Goal: Task Accomplishment & Management: Manage account settings

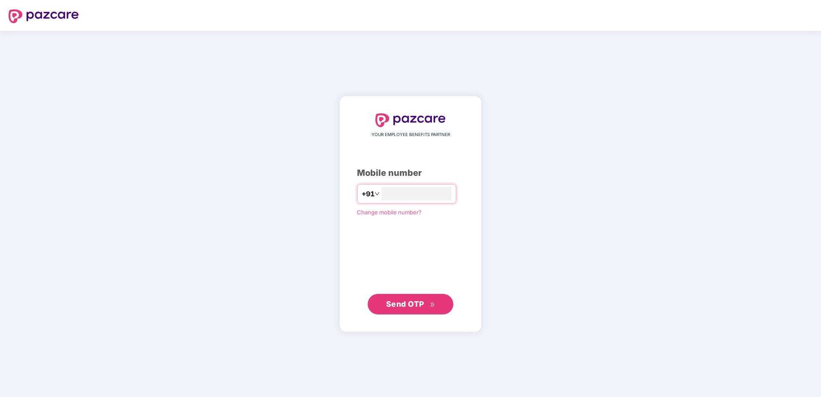
type input "**********"
click at [437, 304] on button "Send OTP" at bounding box center [411, 304] width 86 height 21
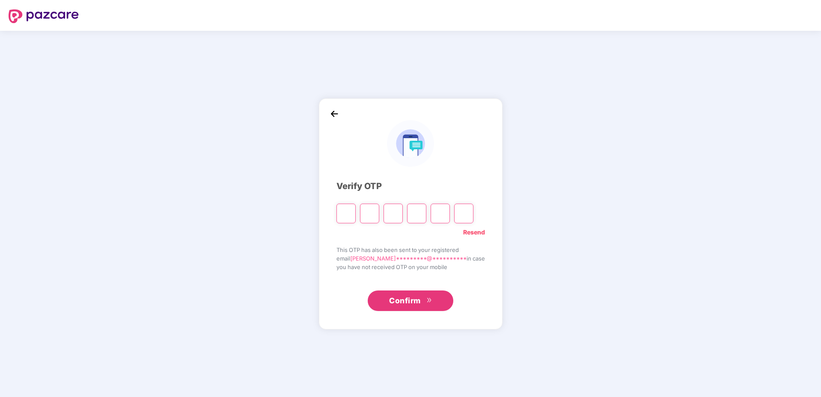
paste input "*"
type input "*"
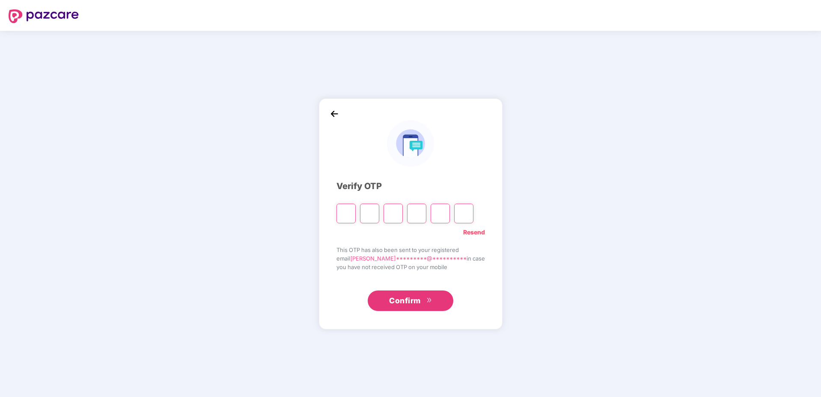
type input "*"
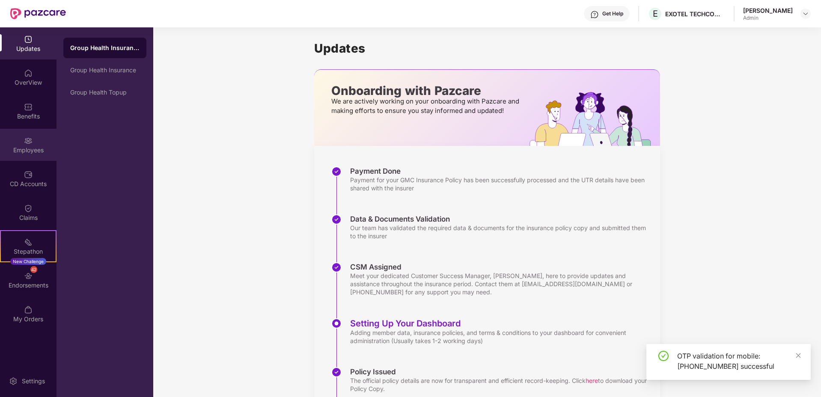
click at [31, 139] on img at bounding box center [28, 141] width 9 height 9
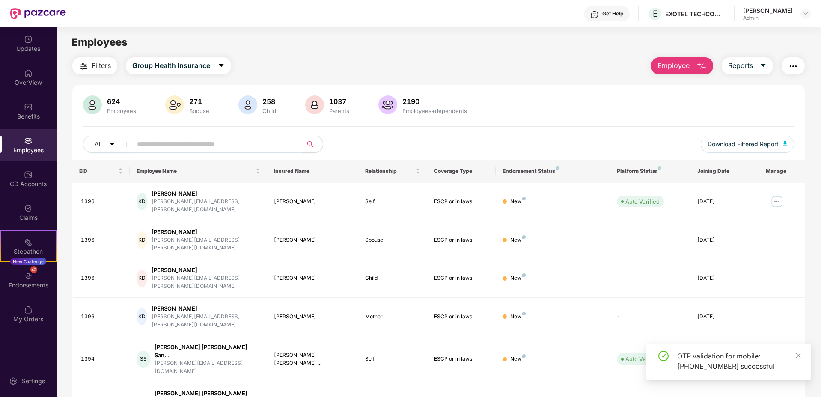
click at [174, 147] on input "text" at bounding box center [214, 144] width 154 height 13
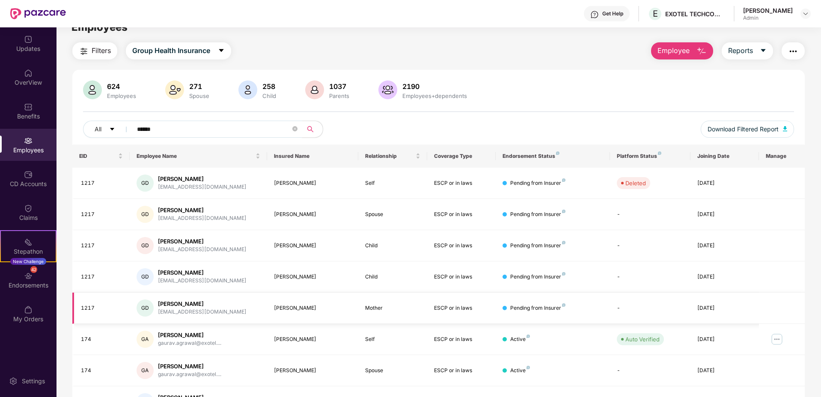
scroll to position [15, 0]
type input "******"
click at [182, 336] on div "[PERSON_NAME]" at bounding box center [189, 335] width 63 height 8
click at [777, 337] on img at bounding box center [777, 339] width 14 height 14
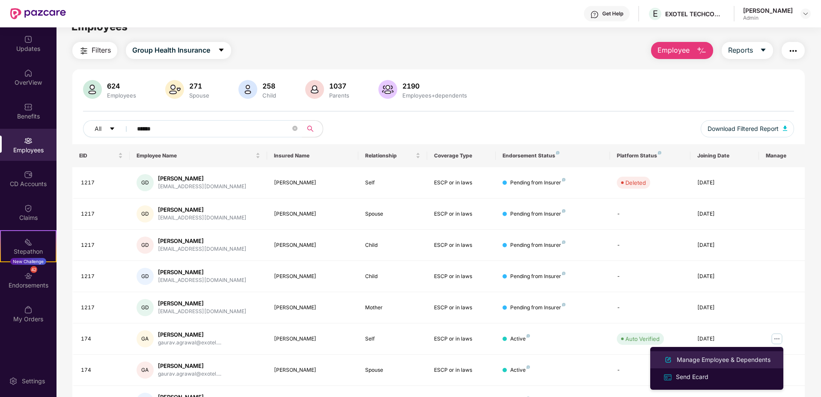
click at [728, 363] on div "Manage Employee & Dependents" at bounding box center [723, 359] width 97 height 9
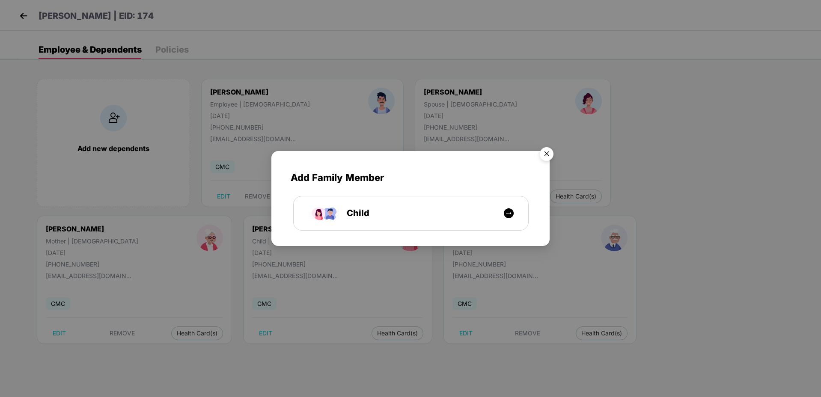
click at [548, 156] on img "Close" at bounding box center [547, 155] width 24 height 24
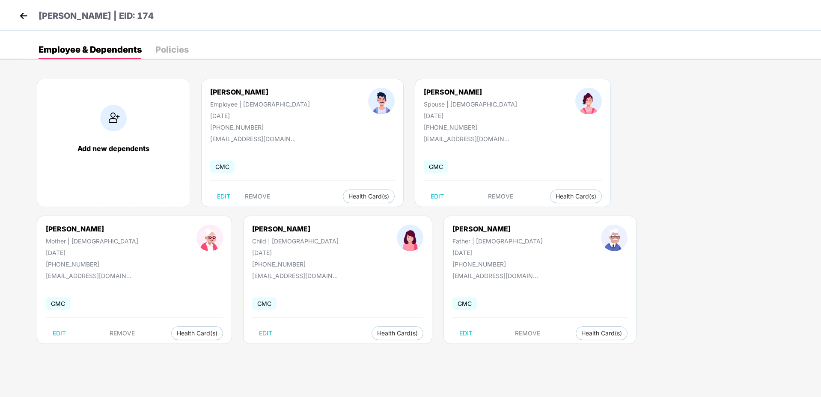
click at [166, 47] on div "Policies" at bounding box center [171, 49] width 33 height 9
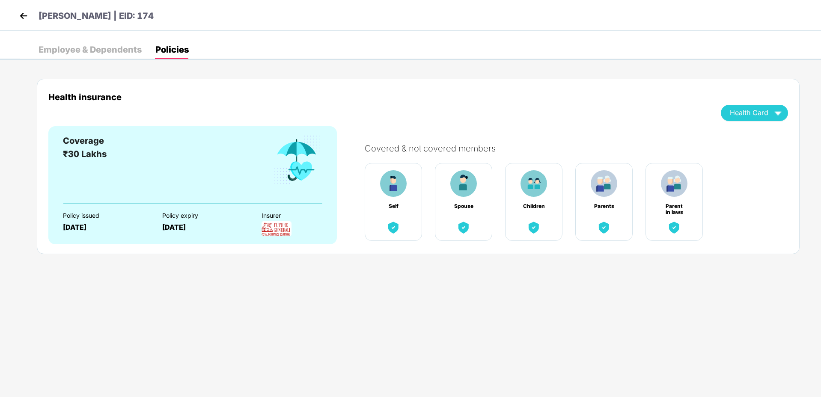
click at [23, 14] on img at bounding box center [23, 15] width 13 height 13
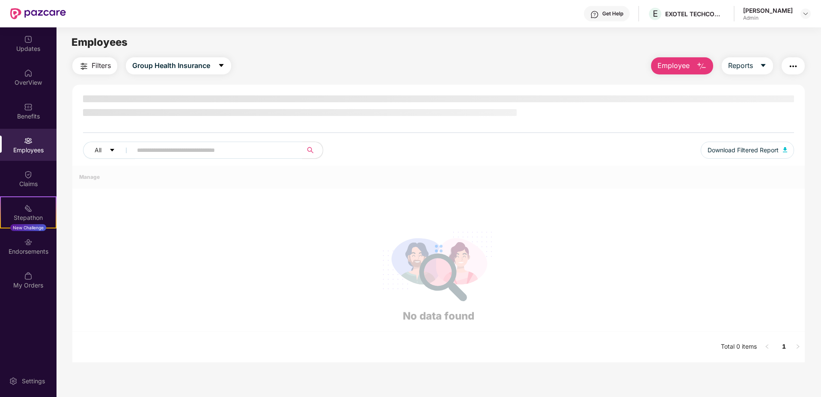
click at [175, 153] on input "text" at bounding box center [214, 150] width 154 height 13
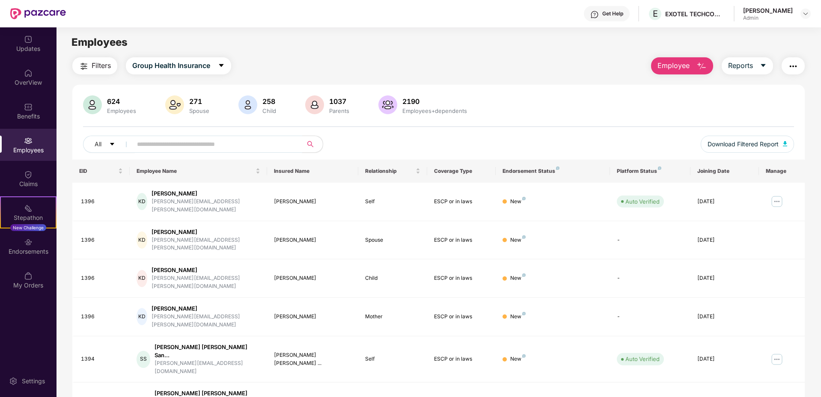
paste input "**********"
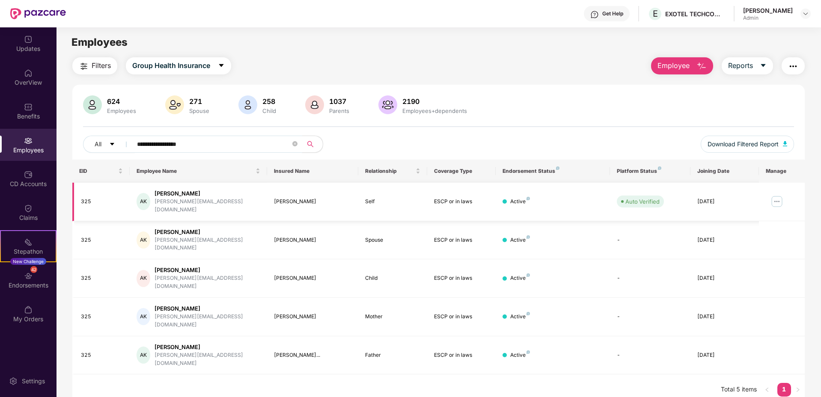
type input "**********"
click at [179, 192] on div "[PERSON_NAME]" at bounding box center [208, 194] width 106 height 8
click at [777, 196] on img at bounding box center [777, 202] width 14 height 14
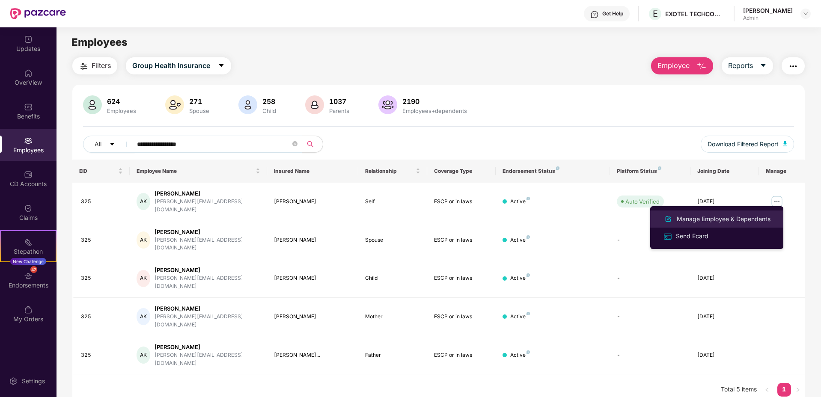
click at [731, 218] on div "Manage Employee & Dependents" at bounding box center [723, 218] width 97 height 9
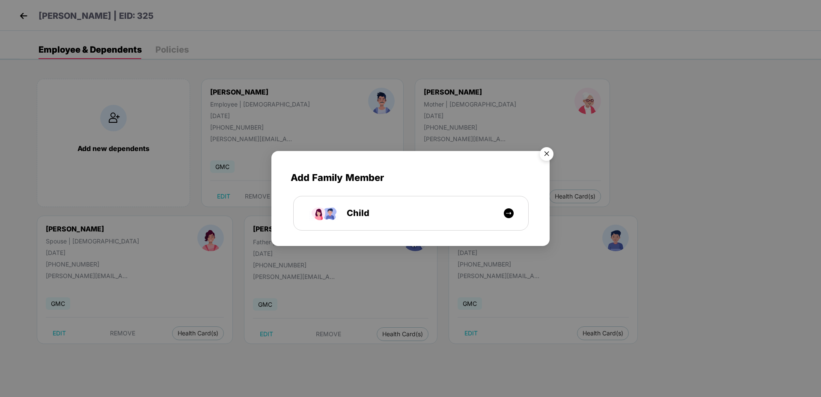
click at [548, 154] on img "Close" at bounding box center [547, 155] width 24 height 24
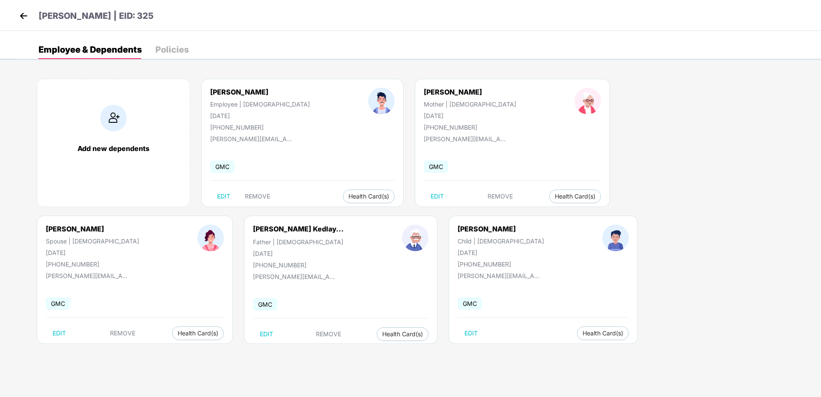
click at [170, 49] on div "Policies" at bounding box center [171, 49] width 33 height 9
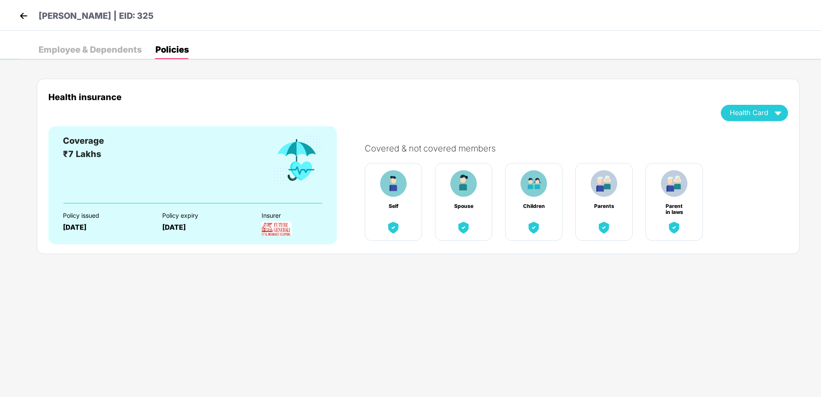
click at [102, 50] on div "Employee & Dependents" at bounding box center [90, 49] width 103 height 9
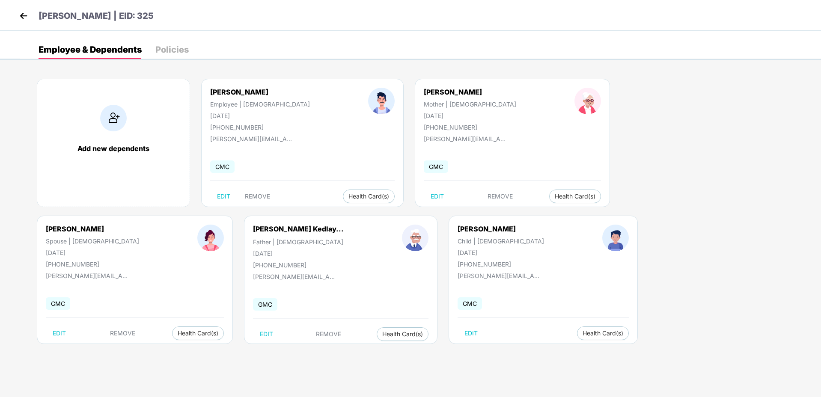
click at [27, 12] on img at bounding box center [23, 15] width 13 height 13
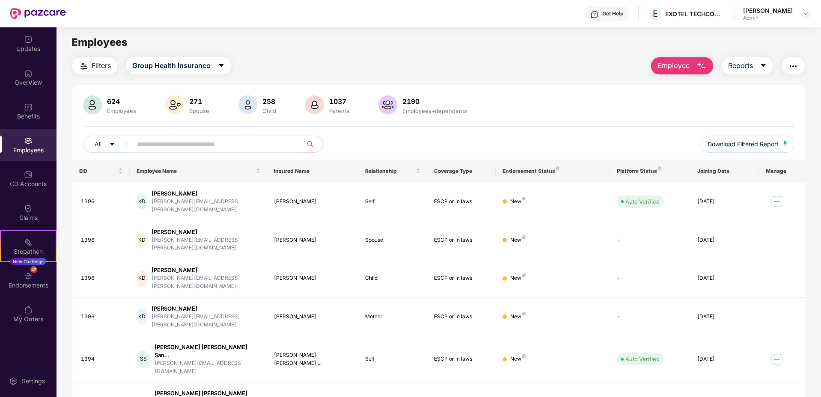
click at [155, 146] on input "text" at bounding box center [214, 144] width 154 height 13
paste input "**********"
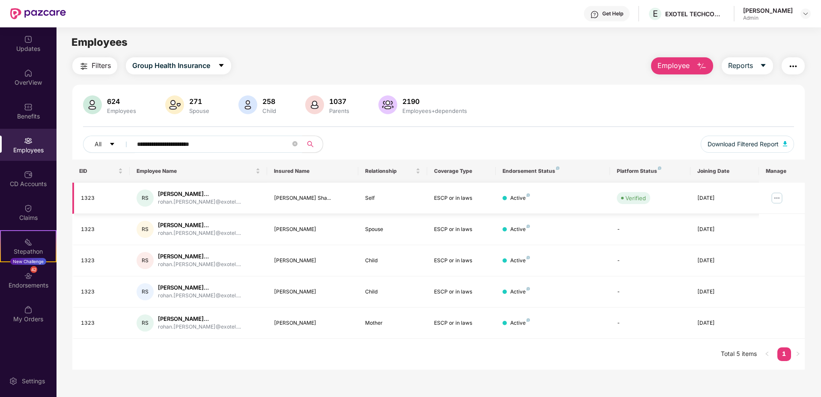
type input "**********"
click at [776, 198] on img at bounding box center [777, 198] width 14 height 14
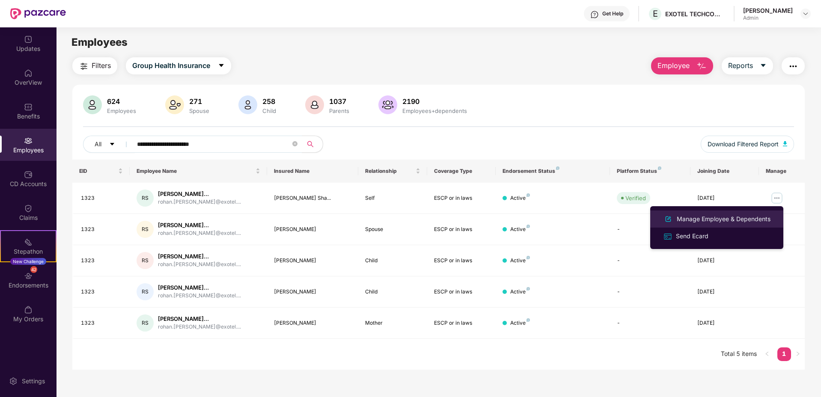
click at [721, 219] on div "Manage Employee & Dependents" at bounding box center [723, 218] width 97 height 9
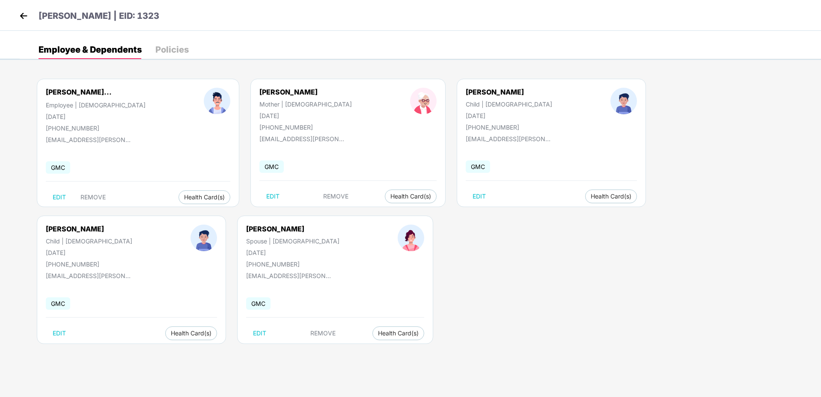
click at [168, 49] on div "Policies" at bounding box center [171, 49] width 33 height 9
